Goal: Task Accomplishment & Management: Complete application form

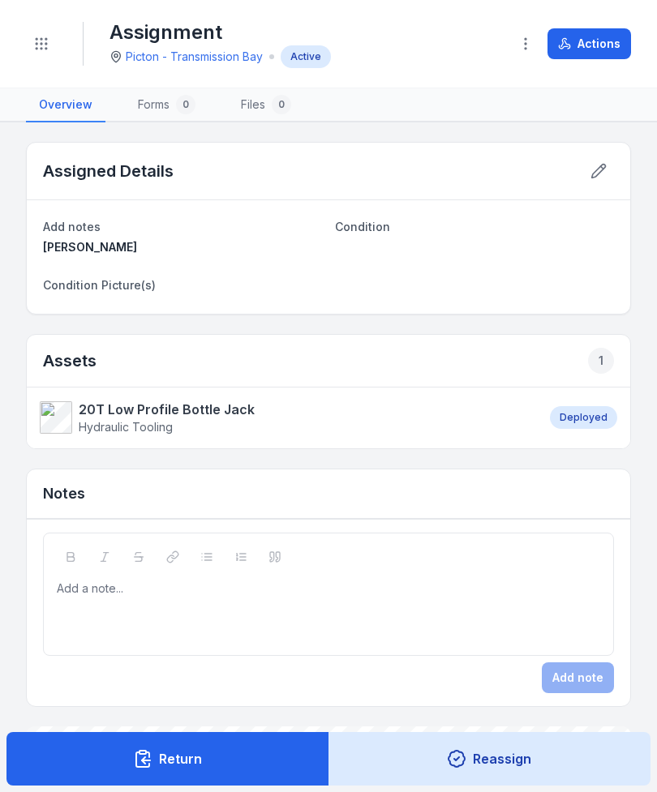
click at [54, 38] on button "Toggle Navigation" at bounding box center [41, 43] width 31 height 31
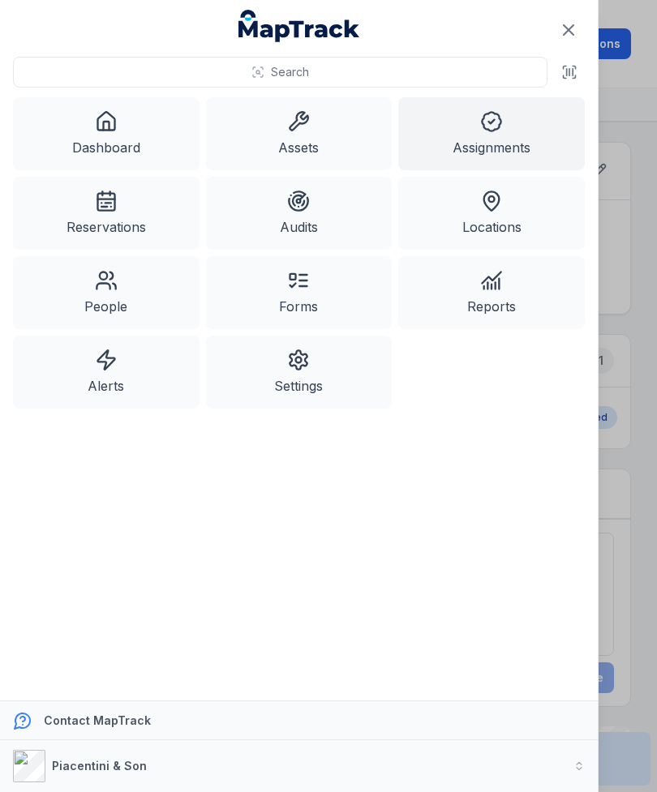
click at [332, 134] on link "Assets" at bounding box center [299, 133] width 186 height 73
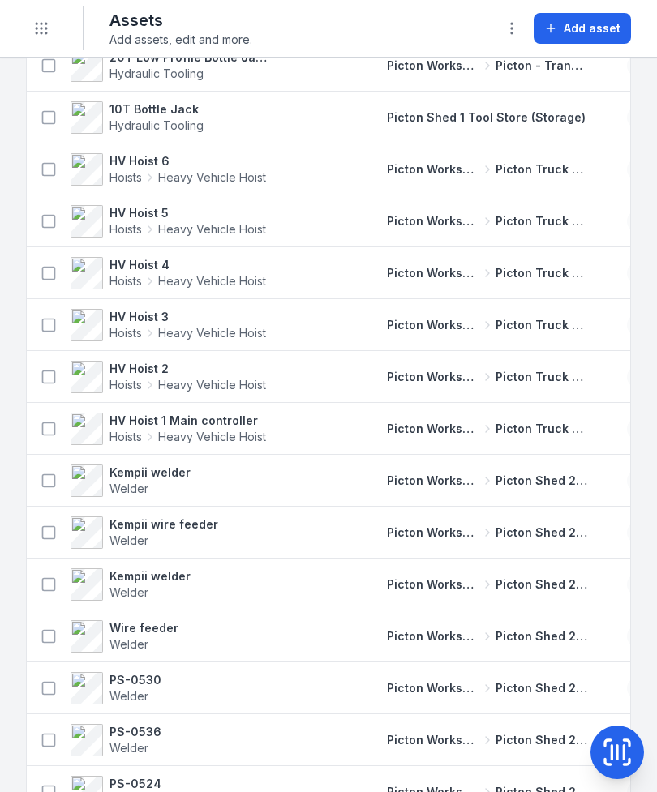
scroll to position [2100, 0]
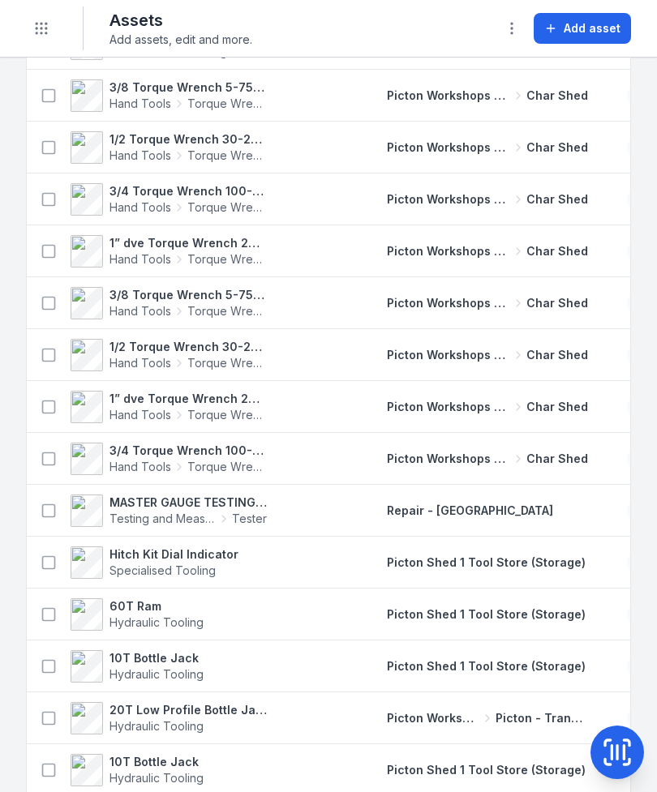
click at [40, 18] on button "Toggle Navigation" at bounding box center [41, 28] width 31 height 31
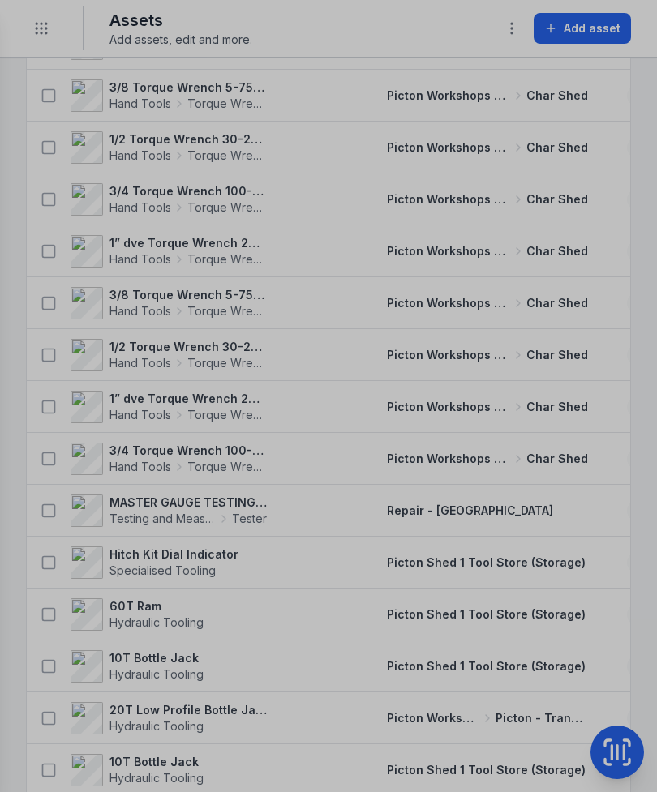
scroll to position [1440, 0]
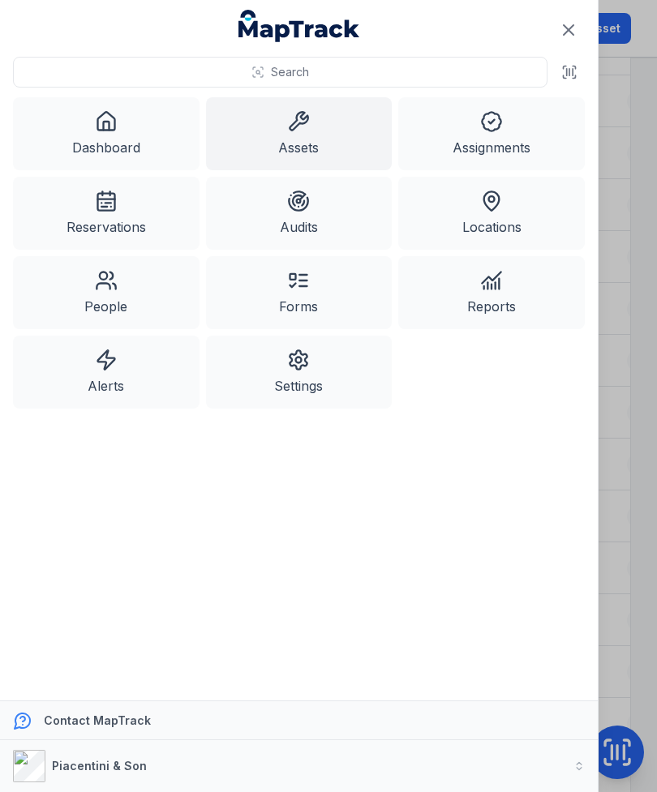
click at [122, 380] on link "Alerts" at bounding box center [106, 372] width 186 height 73
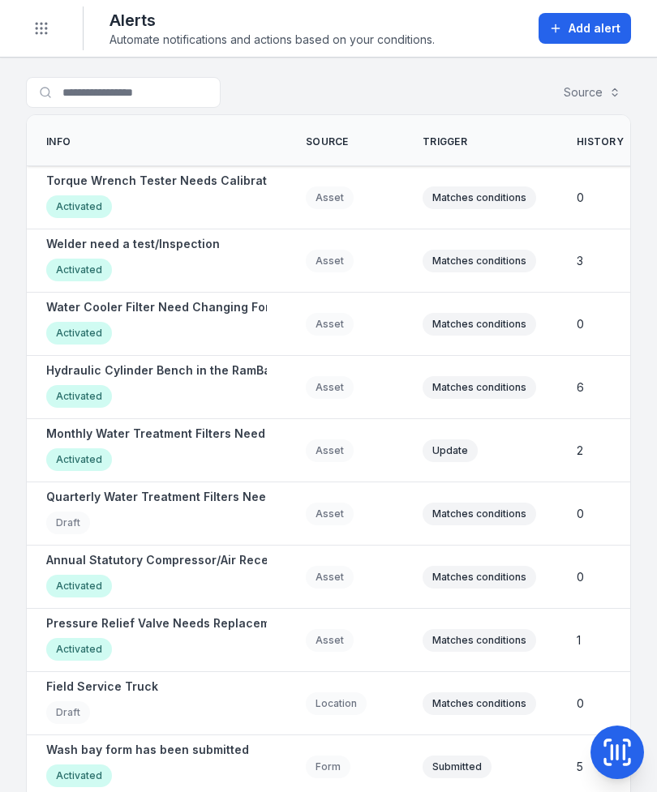
click at [213, 190] on div "Torque Wrench Tester Needs Calibration Activated" at bounding box center [165, 197] width 238 height 49
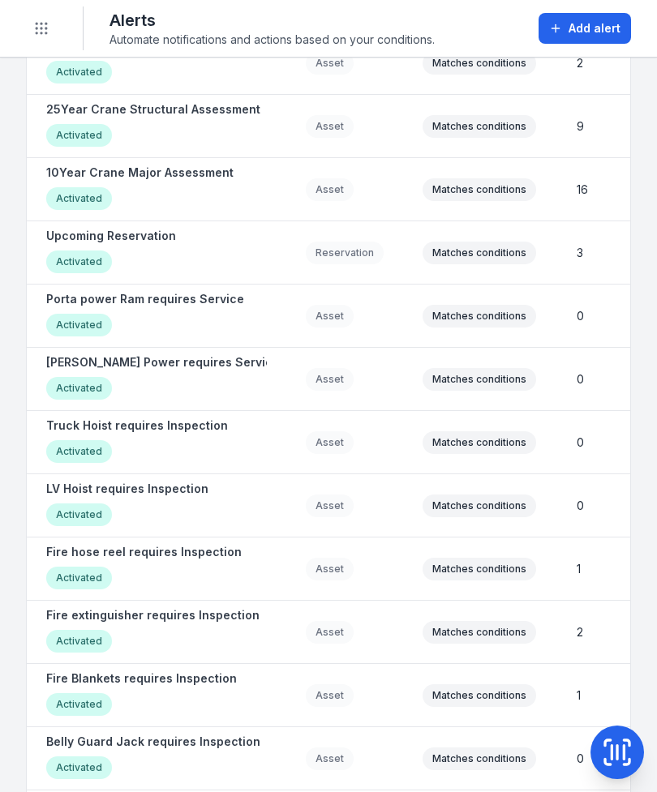
scroll to position [1338, 0]
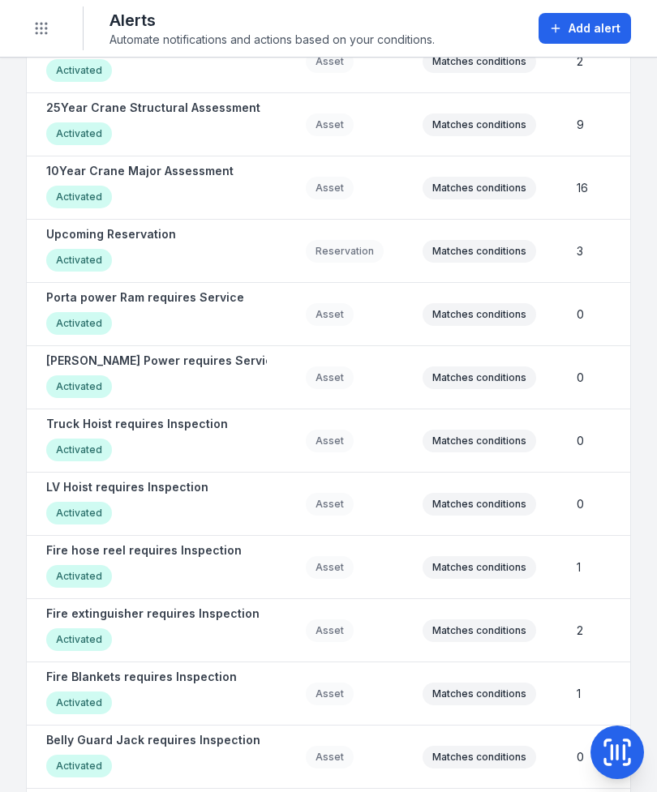
click at [154, 268] on div "Activated" at bounding box center [111, 262] width 130 height 27
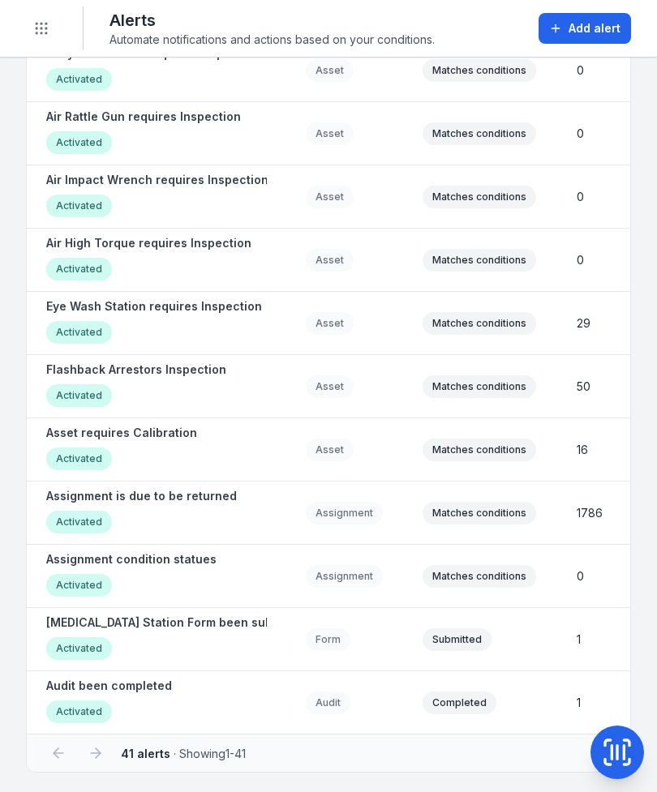
scroll to position [2025, 0]
click at [117, 448] on div "Activated" at bounding box center [121, 461] width 151 height 27
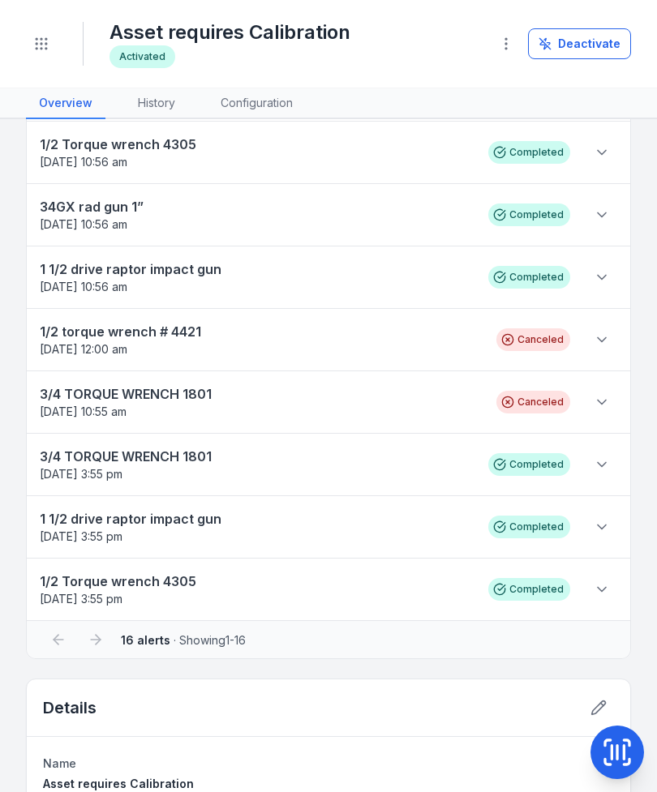
scroll to position [520, 0]
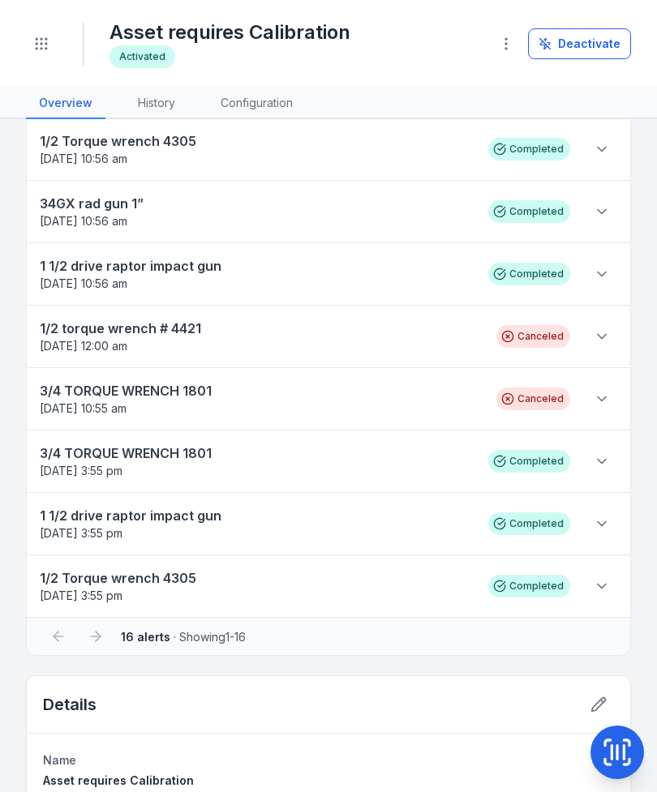
click at [602, 335] on icon at bounding box center [602, 336] width 16 height 16
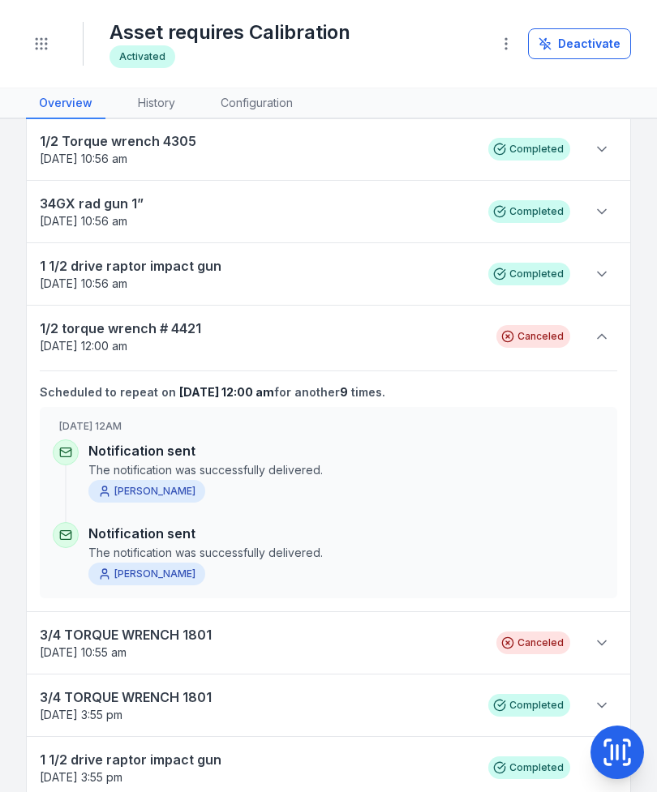
click at [603, 329] on icon at bounding box center [602, 336] width 16 height 16
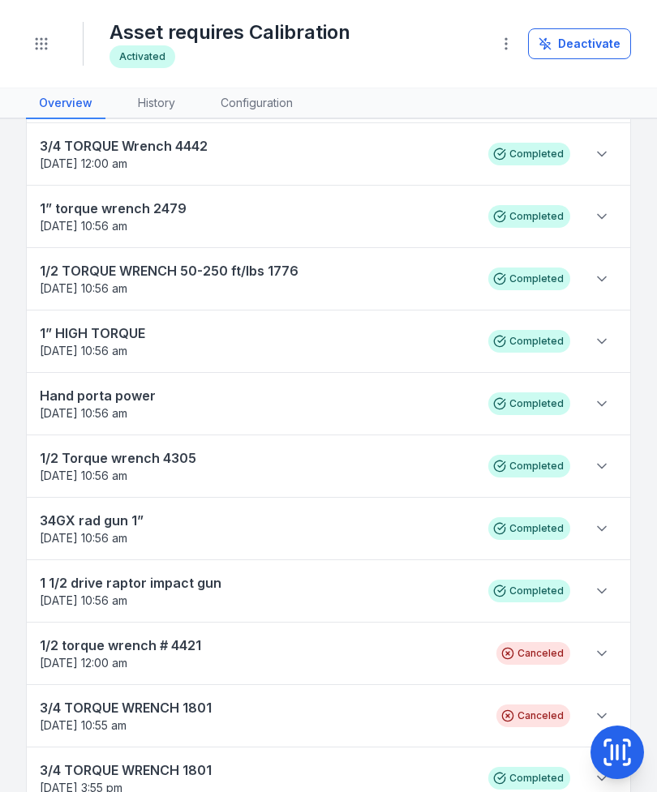
scroll to position [204, 0]
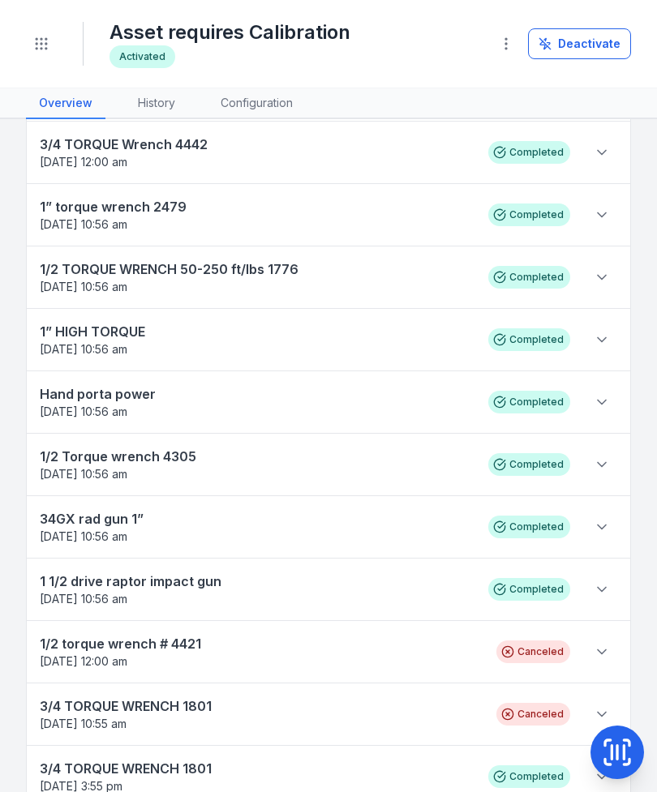
click at [48, 50] on icon "Toggle navigation" at bounding box center [41, 44] width 16 height 16
click at [627, 746] on icon at bounding box center [617, 752] width 32 height 32
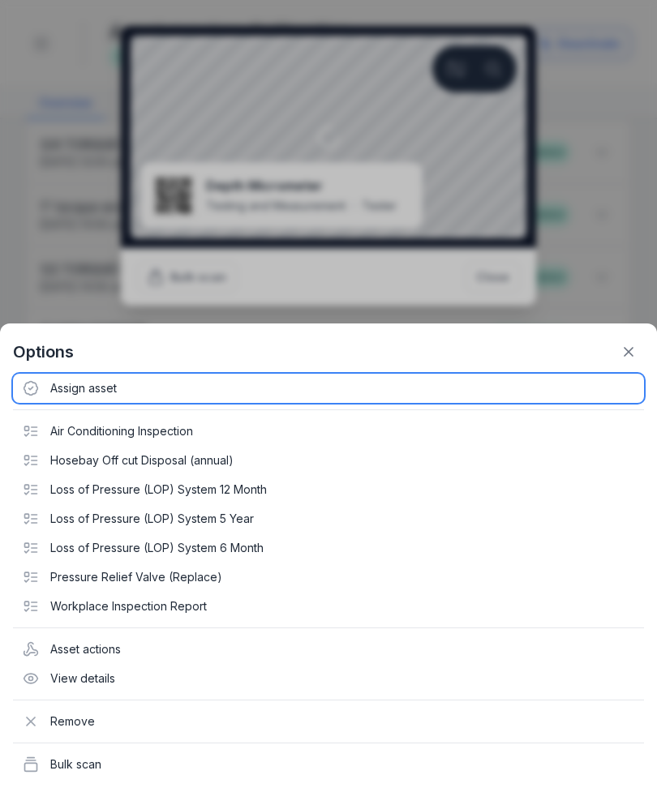
click at [66, 379] on div "Assign asset" at bounding box center [328, 388] width 631 height 29
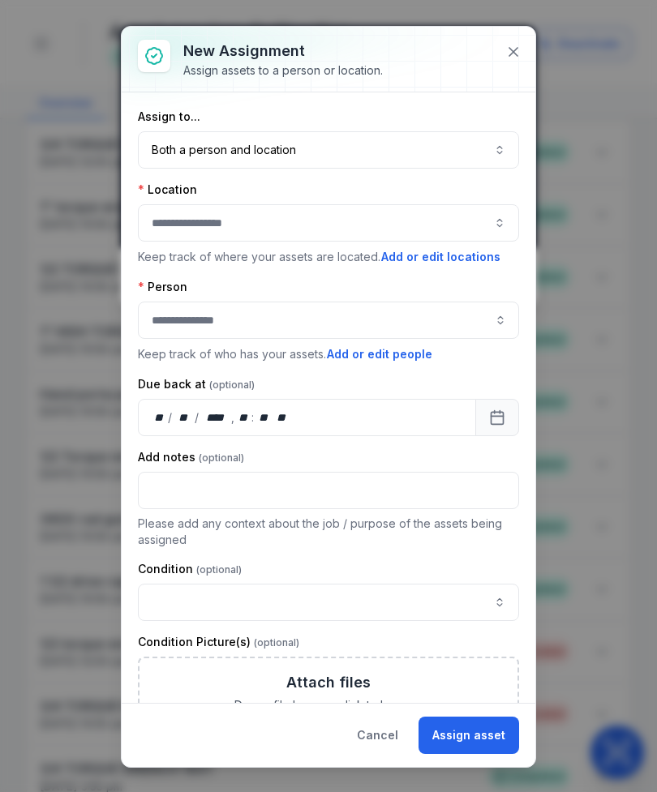
click at [434, 150] on button "Both a person and location ****" at bounding box center [328, 149] width 381 height 37
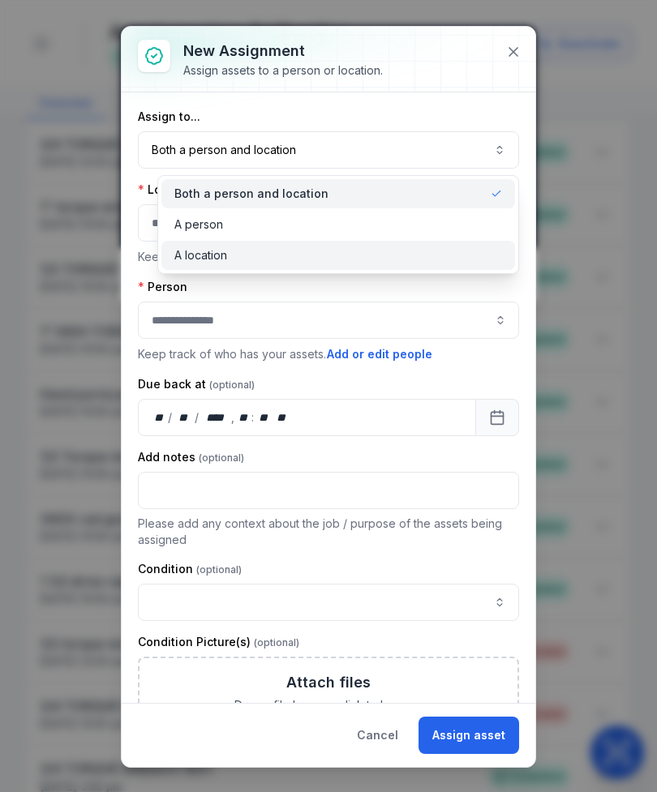
click at [252, 267] on div "A location" at bounding box center [338, 255] width 354 height 29
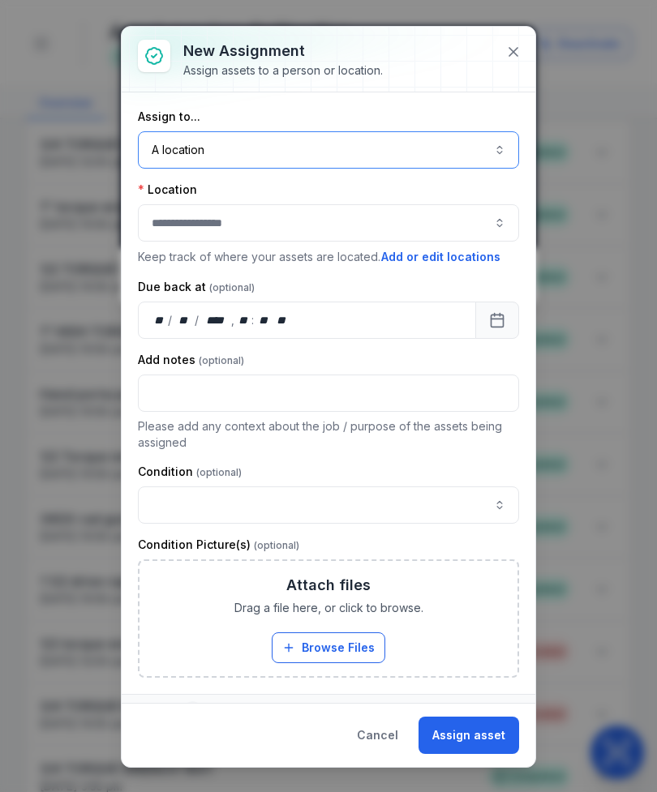
click at [353, 222] on button "button" at bounding box center [328, 222] width 381 height 37
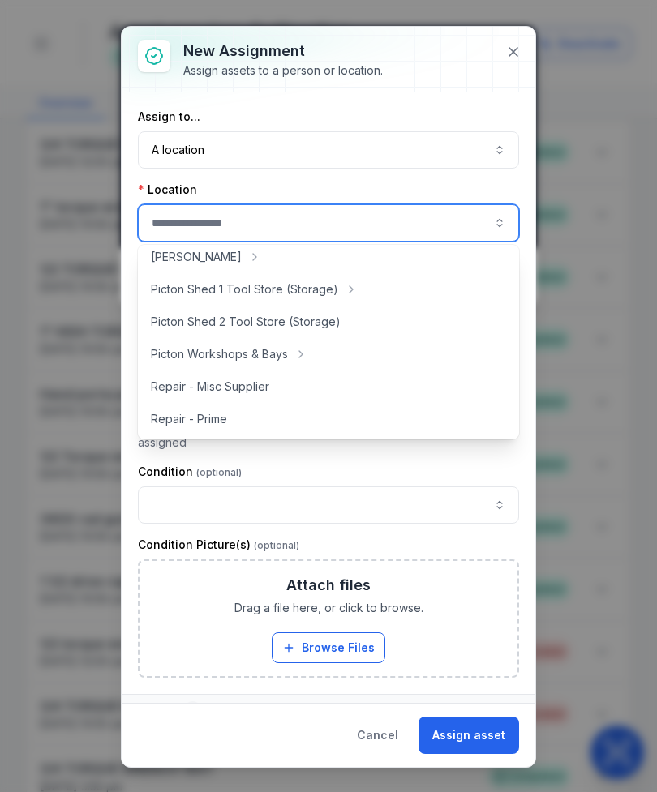
scroll to position [310, 0]
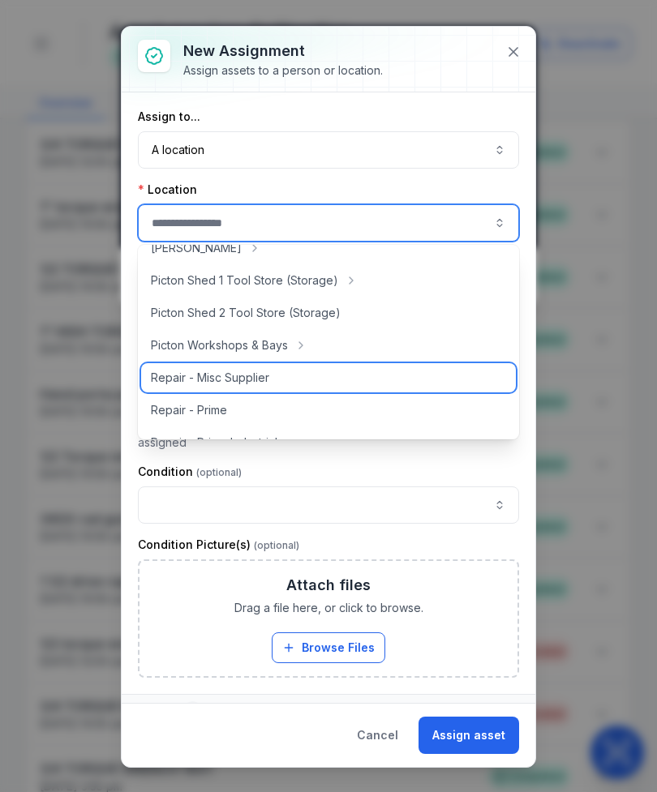
click at [253, 384] on span "Repair - Misc Supplier" at bounding box center [210, 378] width 118 height 16
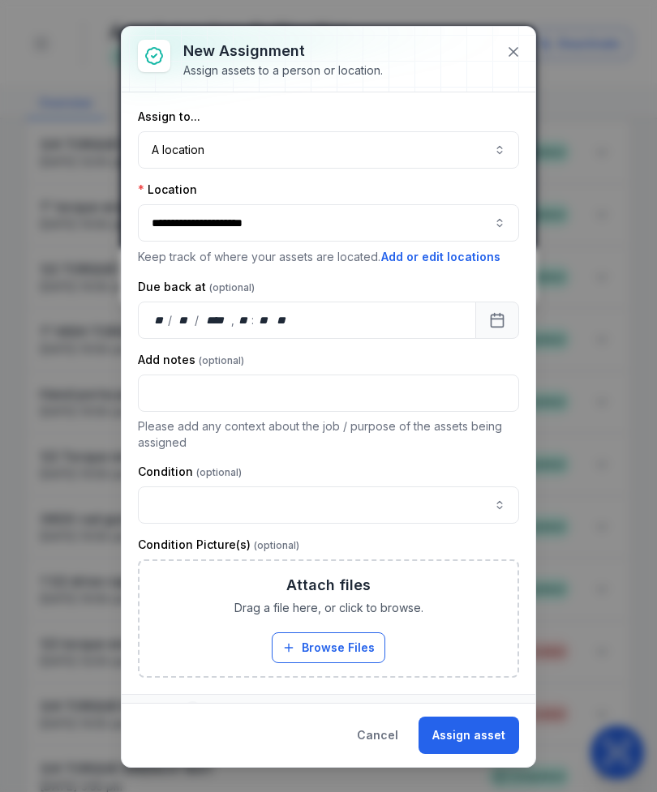
click at [333, 141] on button "A location ********" at bounding box center [328, 149] width 381 height 37
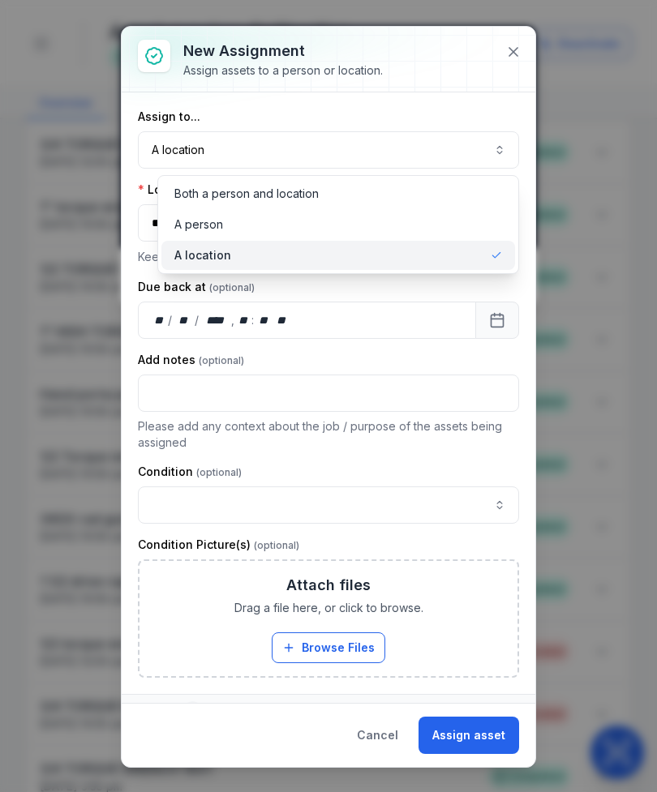
click at [320, 253] on div "A location" at bounding box center [338, 255] width 328 height 16
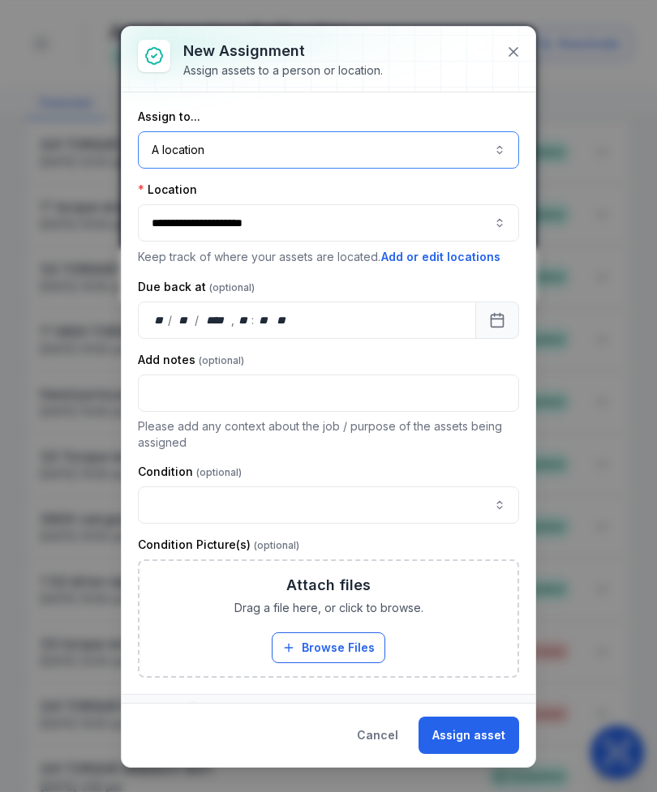
click at [318, 213] on button "**********" at bounding box center [328, 222] width 381 height 37
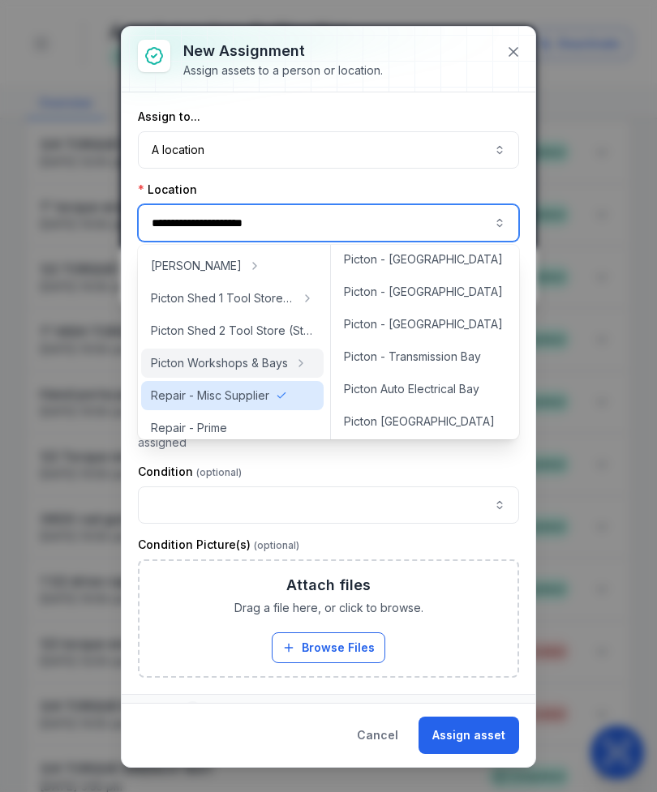
scroll to position [337, 0]
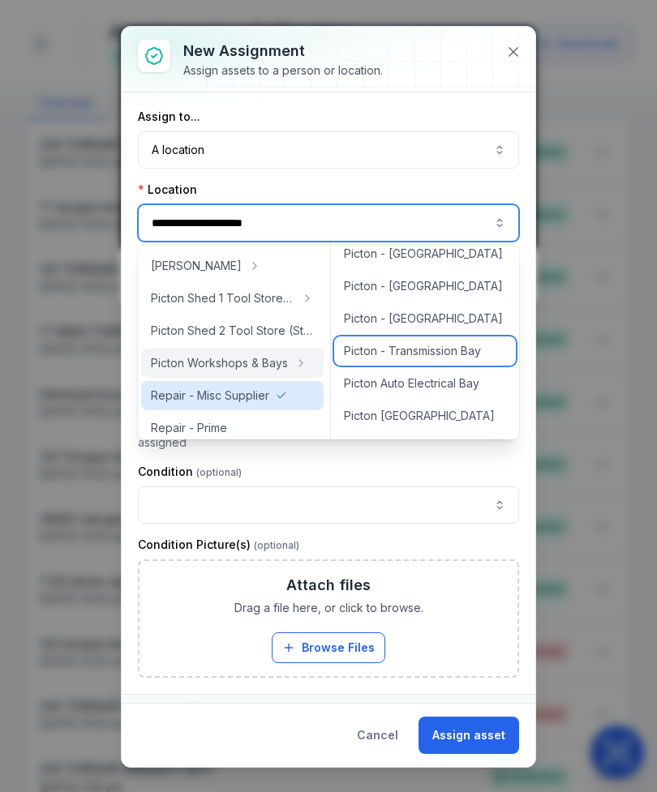
click at [426, 353] on span "Picton - Transmission Bay" at bounding box center [412, 351] width 137 height 16
type input "**********"
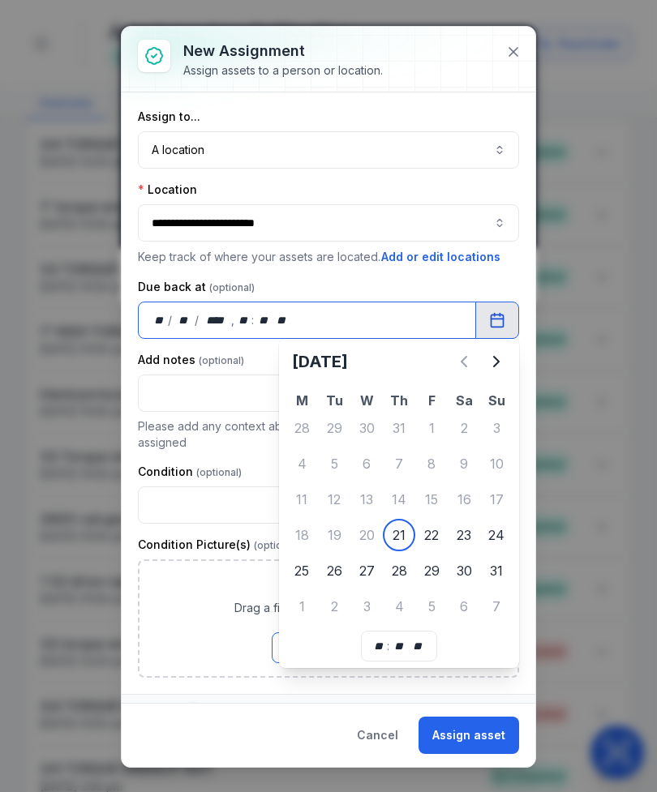
click at [401, 538] on div "Condition Picture(s)" at bounding box center [328, 545] width 381 height 16
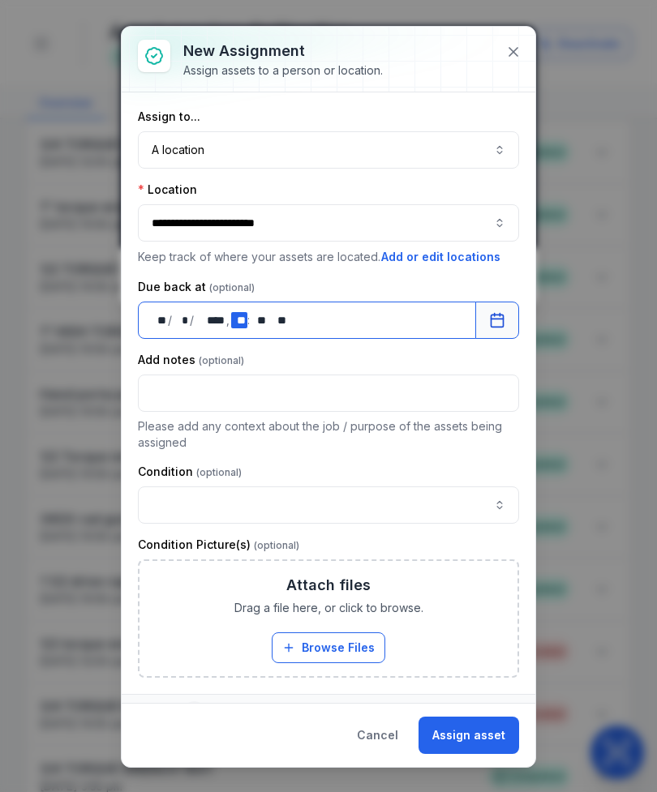
click at [243, 315] on div "** **" at bounding box center [239, 320] width 16 height 16
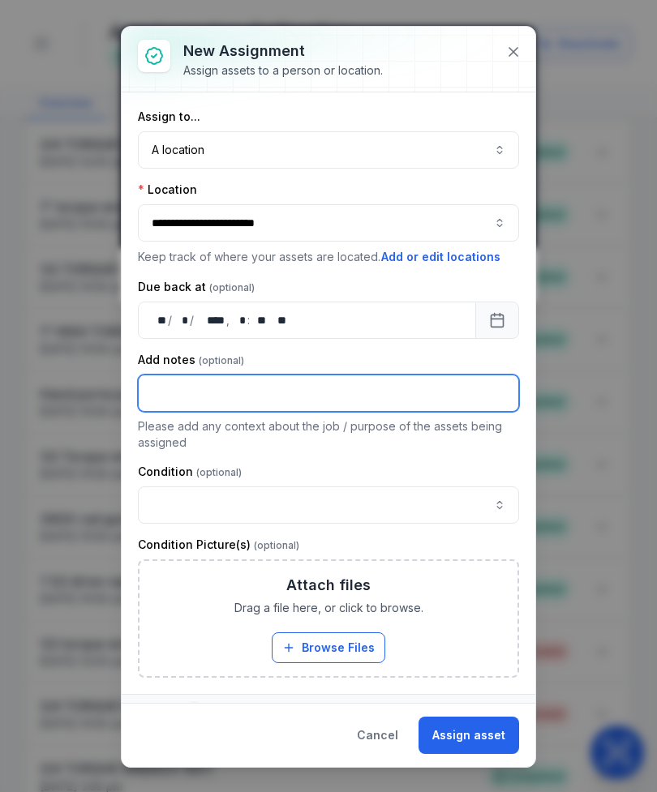
click at [388, 396] on input "text" at bounding box center [328, 393] width 381 height 37
type input "***"
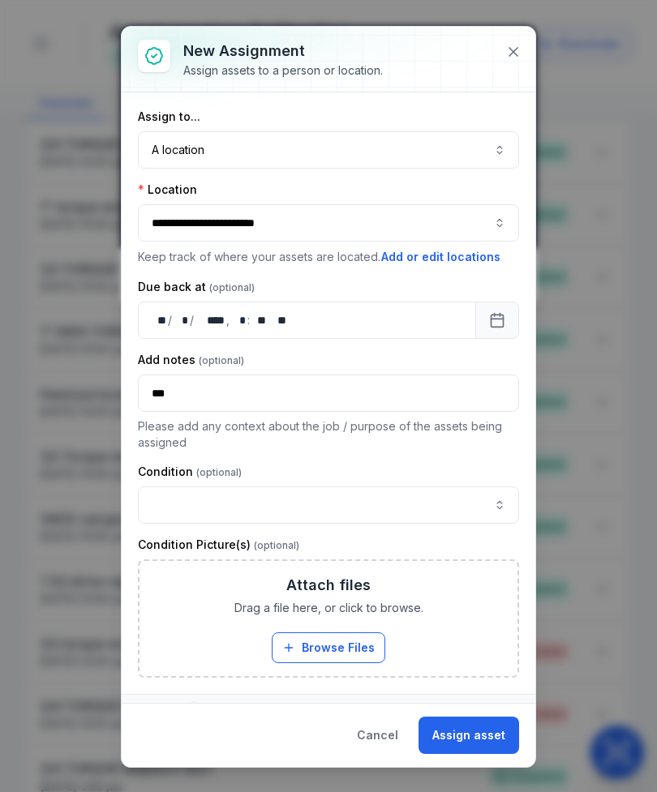
click at [490, 726] on button "Assign asset" at bounding box center [468, 735] width 101 height 37
